Goal: Task Accomplishment & Management: Complete application form

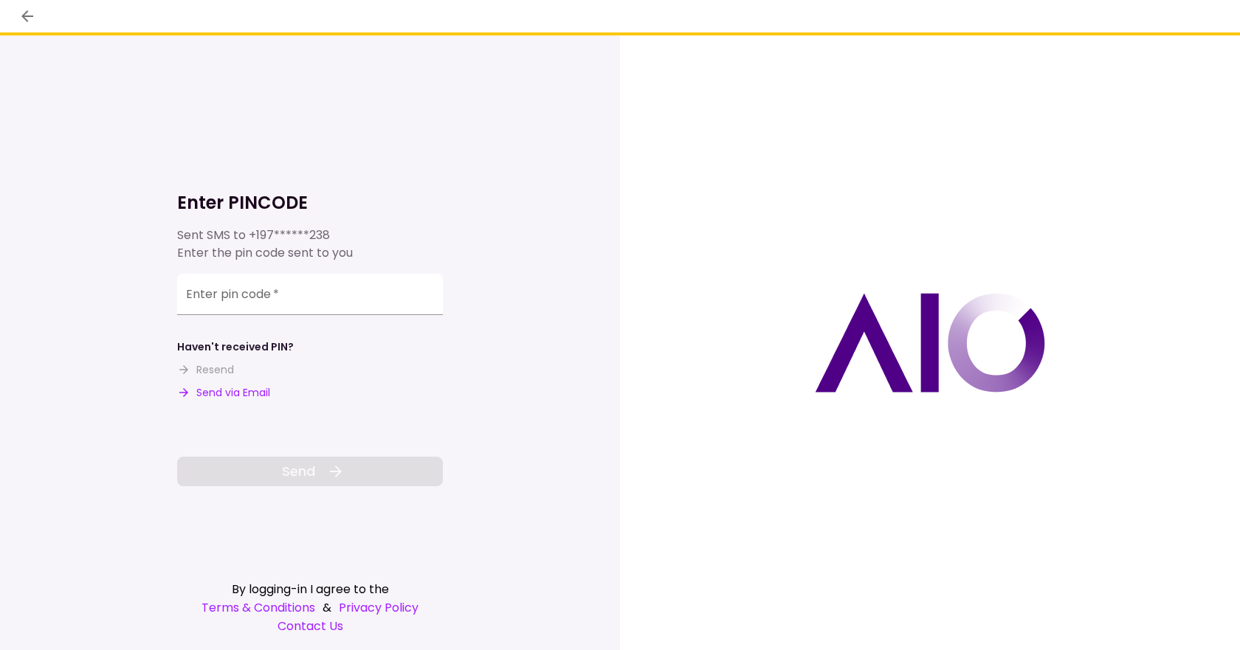
click at [240, 300] on input "Enter pin code   *" at bounding box center [310, 294] width 266 height 41
click at [204, 295] on div "Enter pin code   *" at bounding box center [310, 294] width 266 height 41
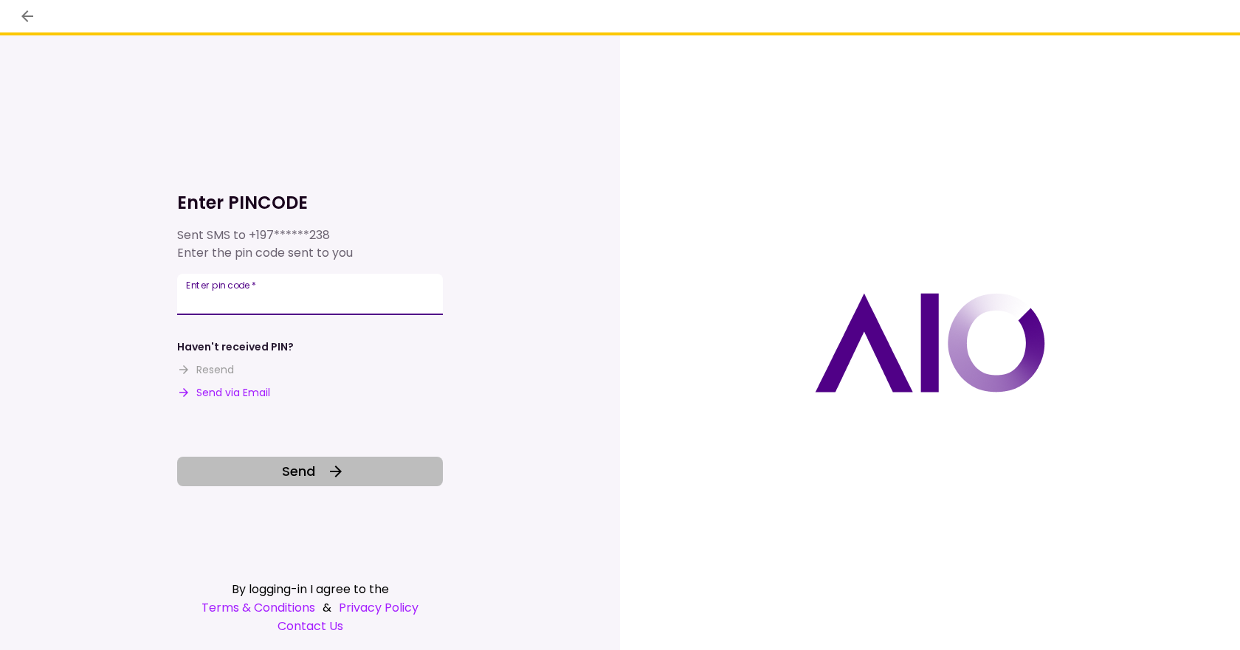
type input "******"
click at [292, 472] on span "Send" at bounding box center [298, 471] width 33 height 20
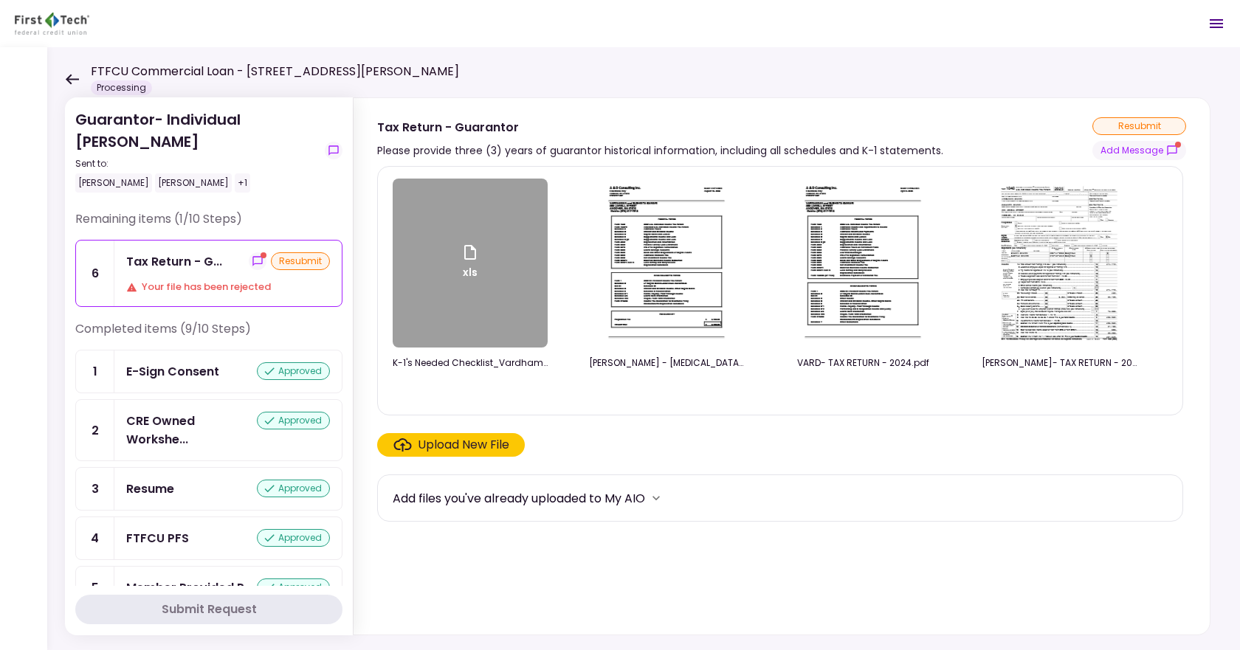
click at [184, 286] on div "Your file has been rejected" at bounding box center [228, 287] width 204 height 15
click at [472, 323] on div "xls" at bounding box center [470, 263] width 155 height 169
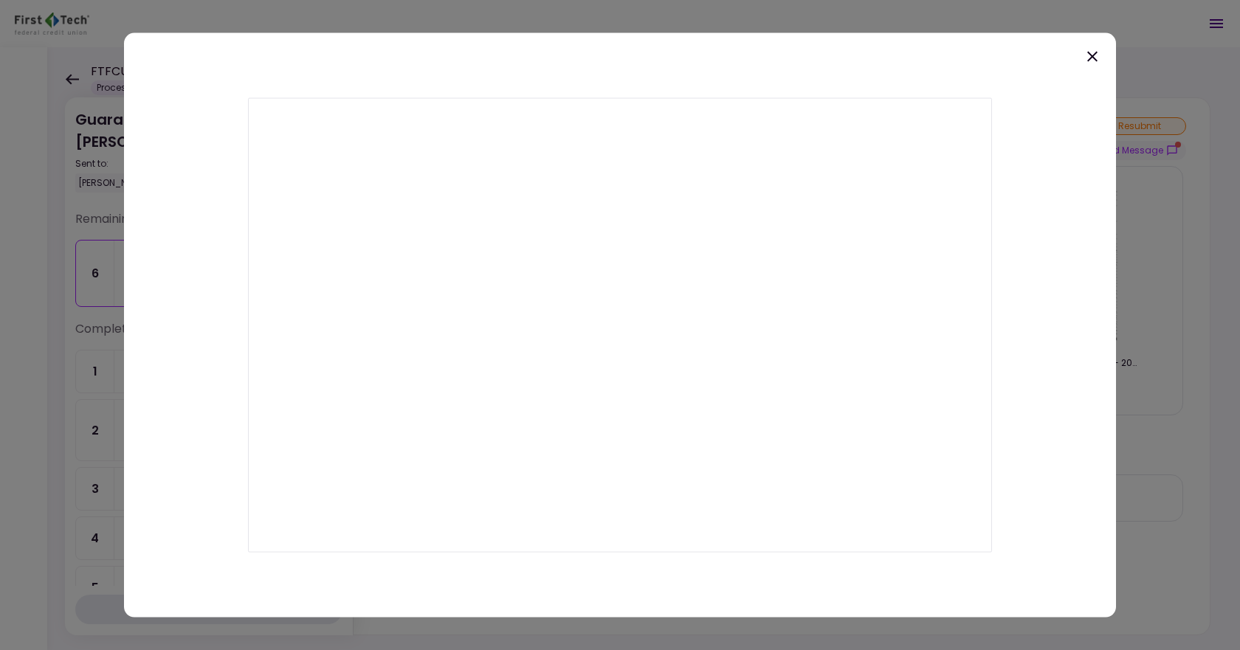
click at [1098, 55] on icon at bounding box center [1093, 56] width 18 height 18
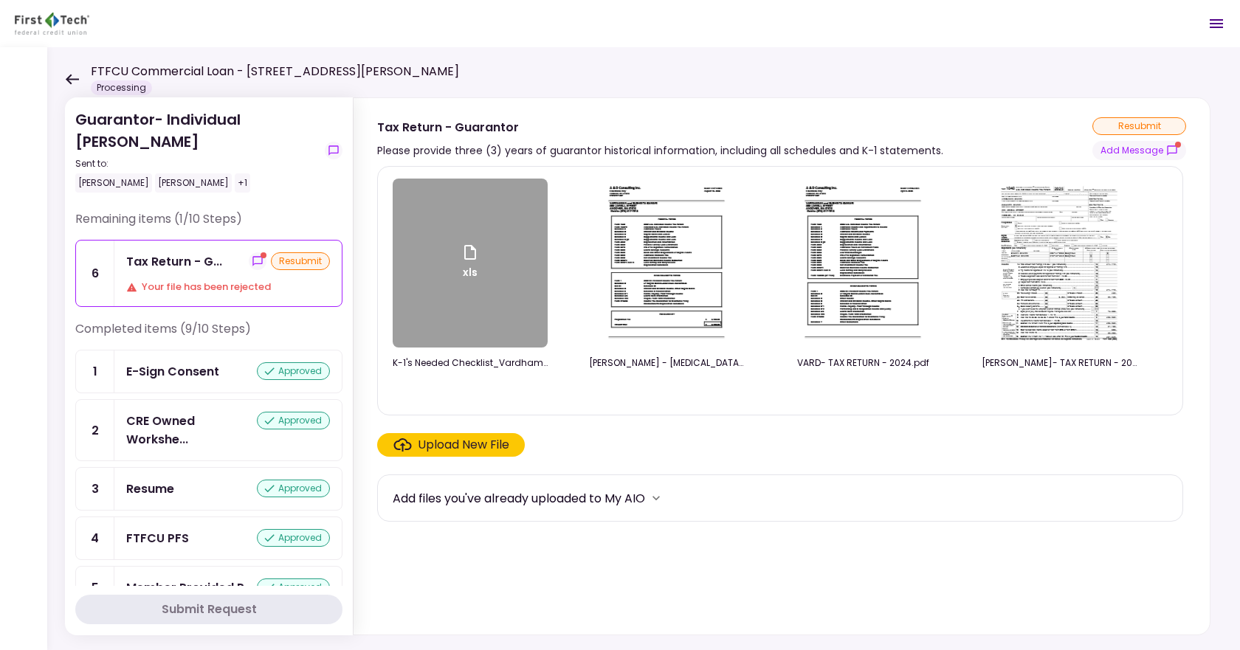
click at [435, 442] on div "Upload New File" at bounding box center [464, 445] width 92 height 18
click at [0, 0] on input "Upload New File" at bounding box center [0, 0] width 0 height 0
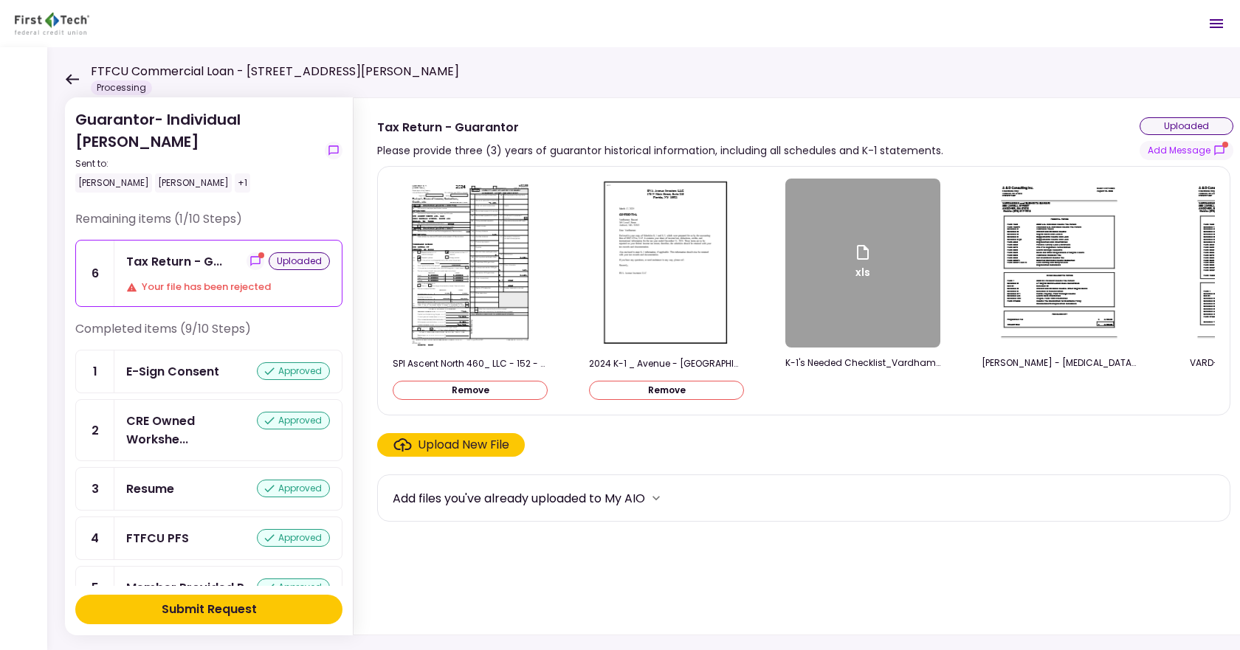
click at [458, 451] on div "Upload New File" at bounding box center [464, 445] width 92 height 18
click at [0, 0] on input "Upload New File" at bounding box center [0, 0] width 0 height 0
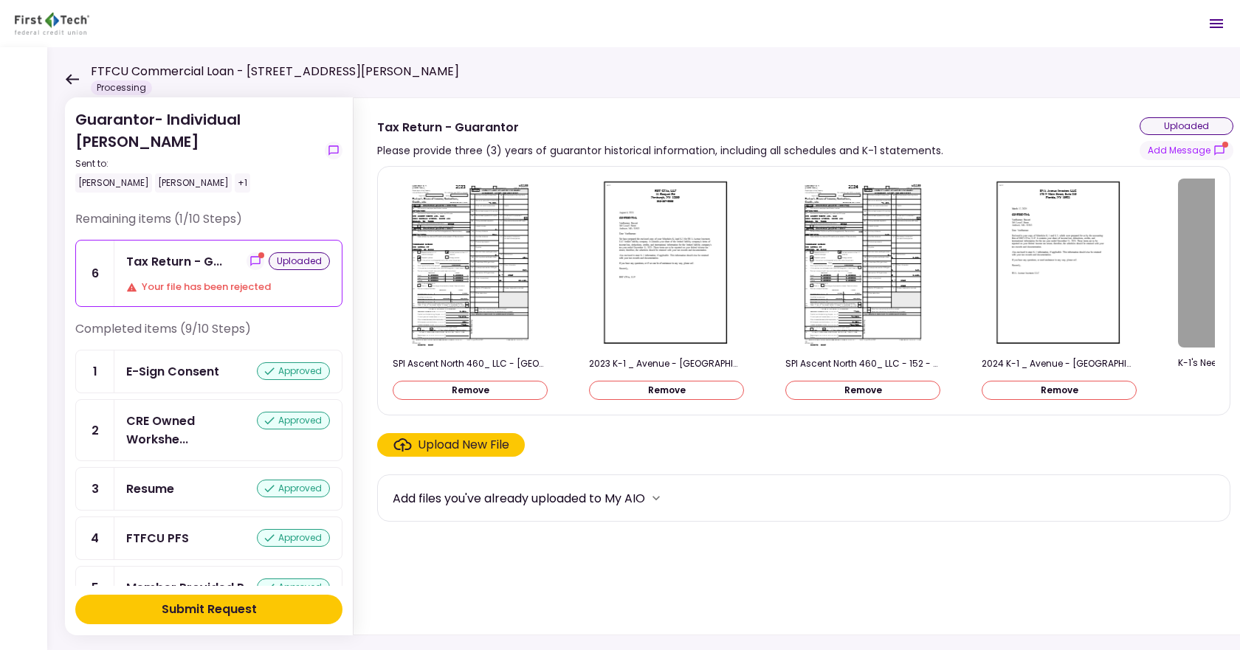
click at [442, 447] on div "Upload New File" at bounding box center [464, 445] width 92 height 18
click at [0, 0] on input "Upload New File" at bounding box center [0, 0] width 0 height 0
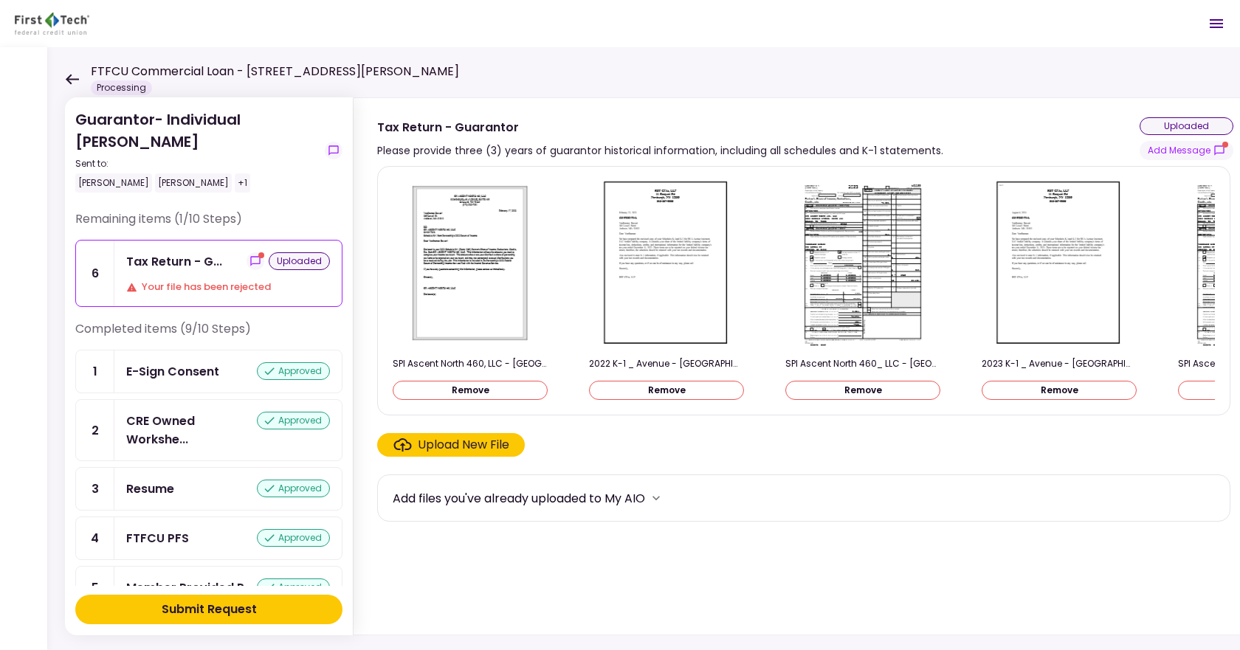
click at [446, 450] on div "Upload New File" at bounding box center [464, 445] width 92 height 18
click at [0, 0] on input "Upload New File" at bounding box center [0, 0] width 0 height 0
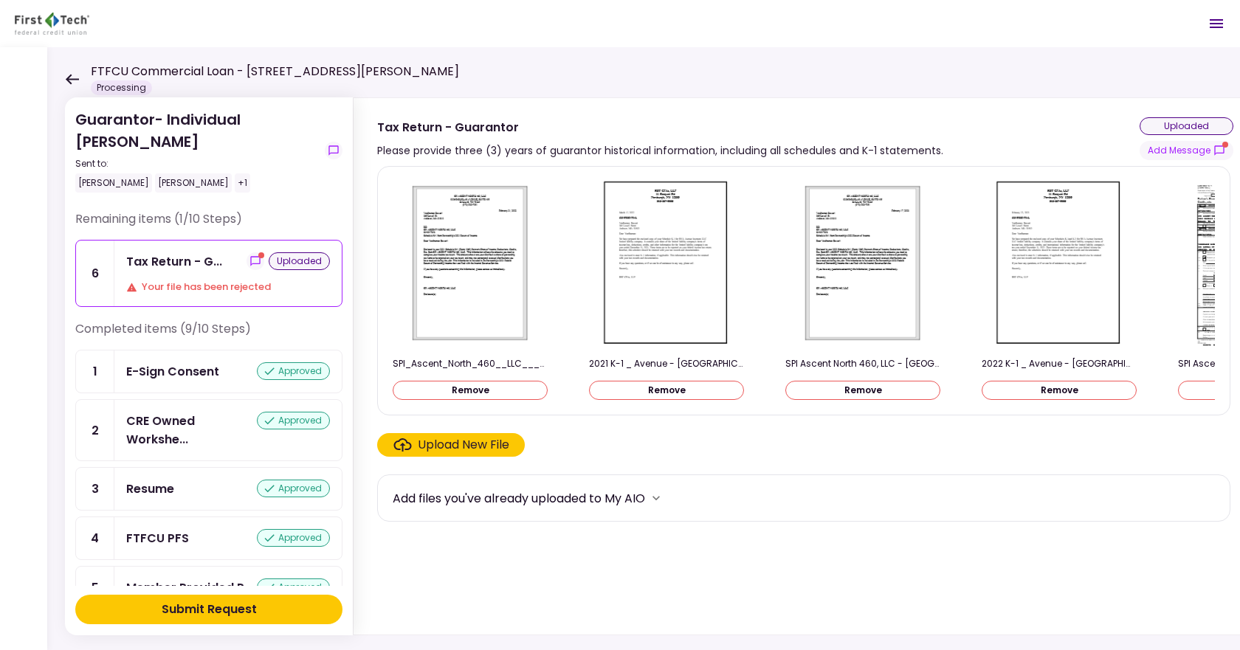
click at [215, 612] on div "Submit Request" at bounding box center [209, 610] width 95 height 18
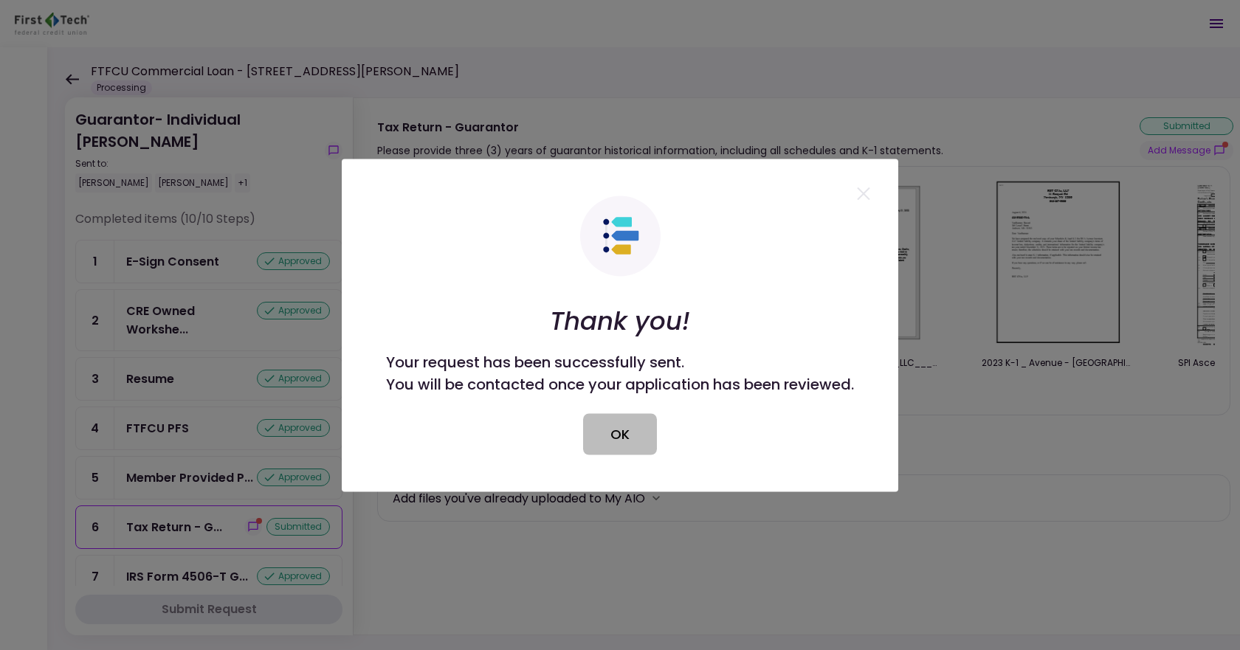
click at [615, 437] on button "OK" at bounding box center [620, 433] width 74 height 41
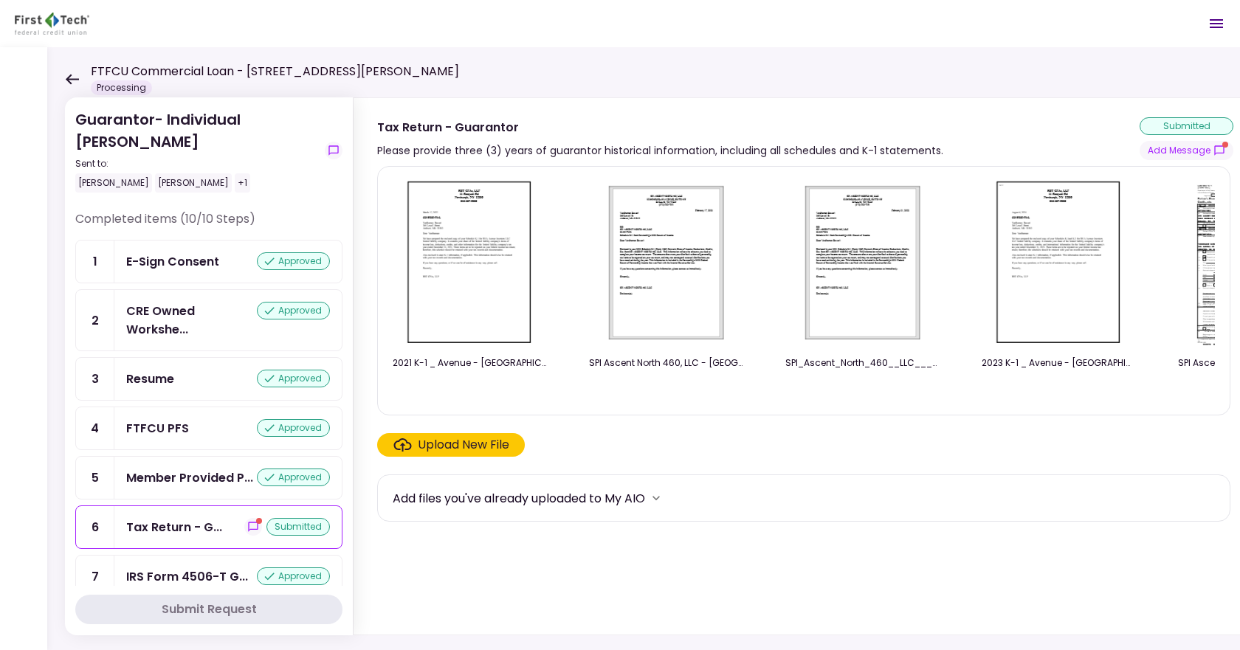
scroll to position [193, 0]
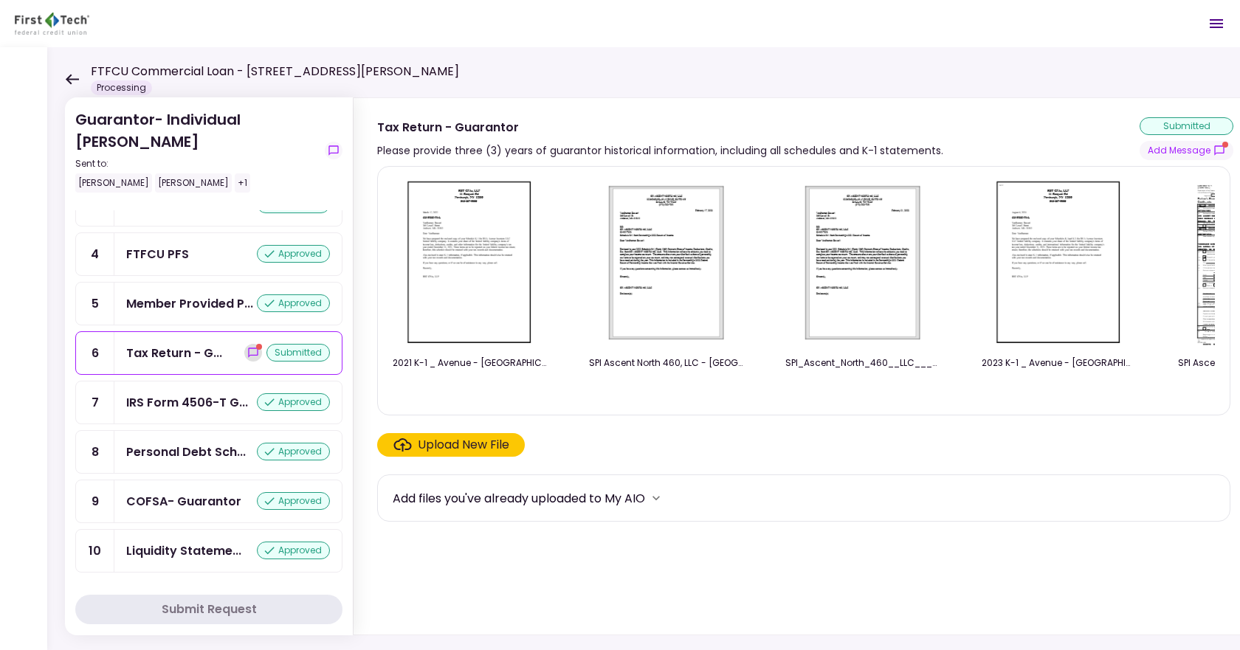
click at [247, 351] on icon "show-messages" at bounding box center [253, 353] width 12 height 12
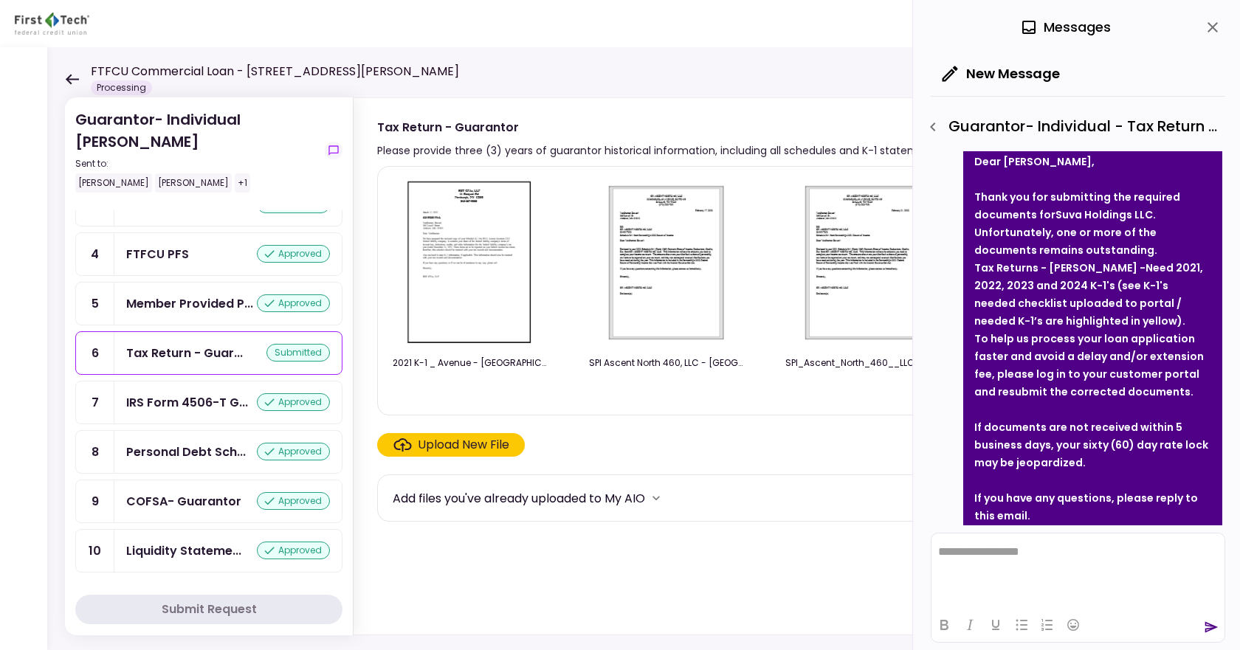
scroll to position [158, 0]
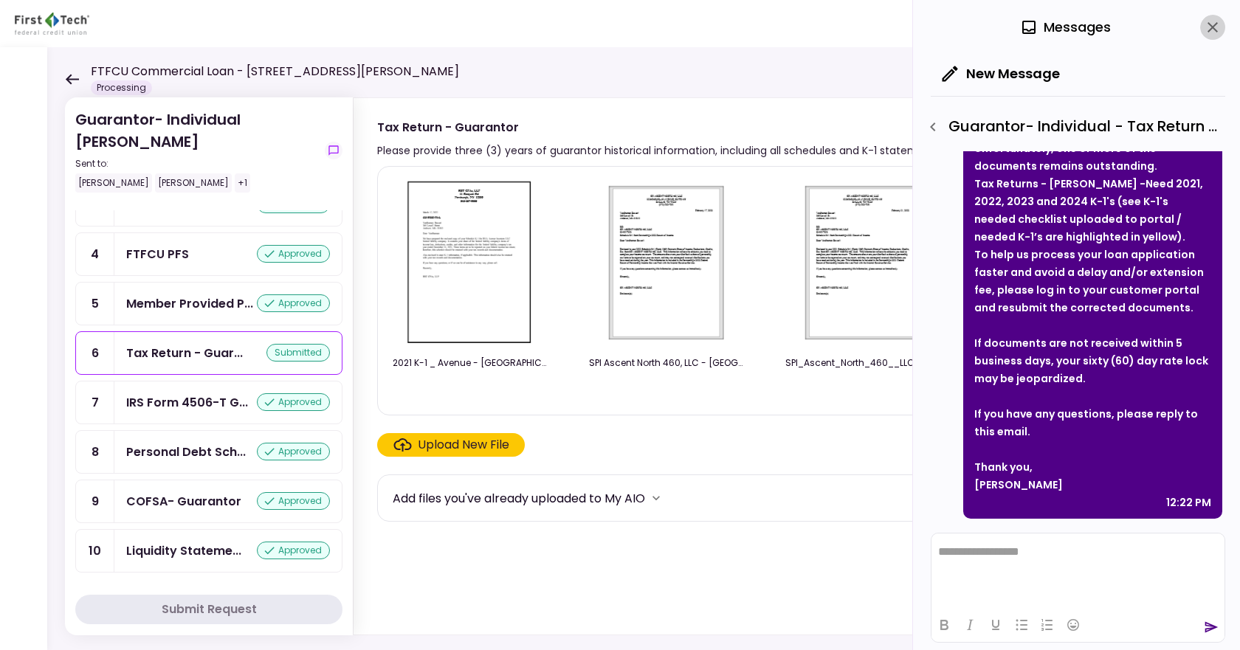
click at [1210, 27] on icon "close" at bounding box center [1213, 27] width 18 height 18
